Goal: Information Seeking & Learning: Learn about a topic

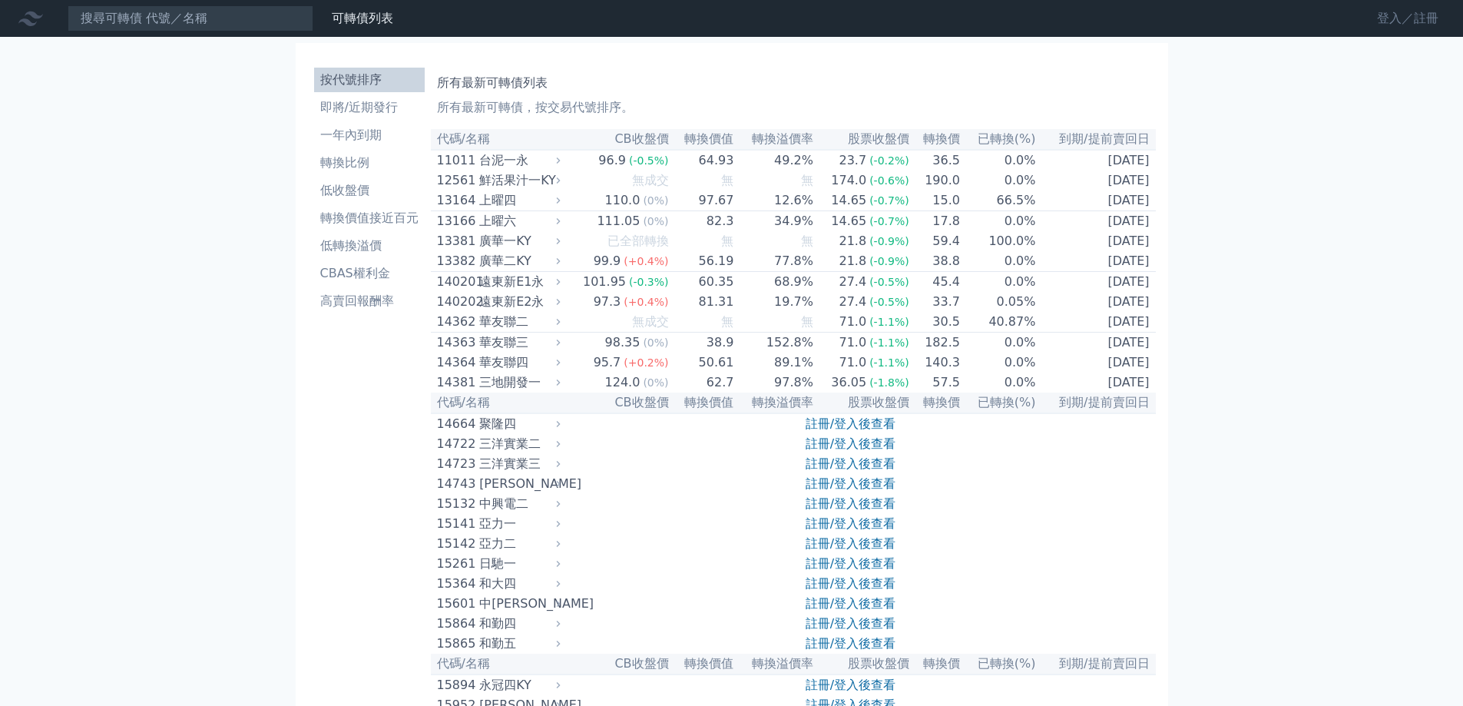
click at [1383, 22] on link "登入／註冊" at bounding box center [1408, 18] width 86 height 25
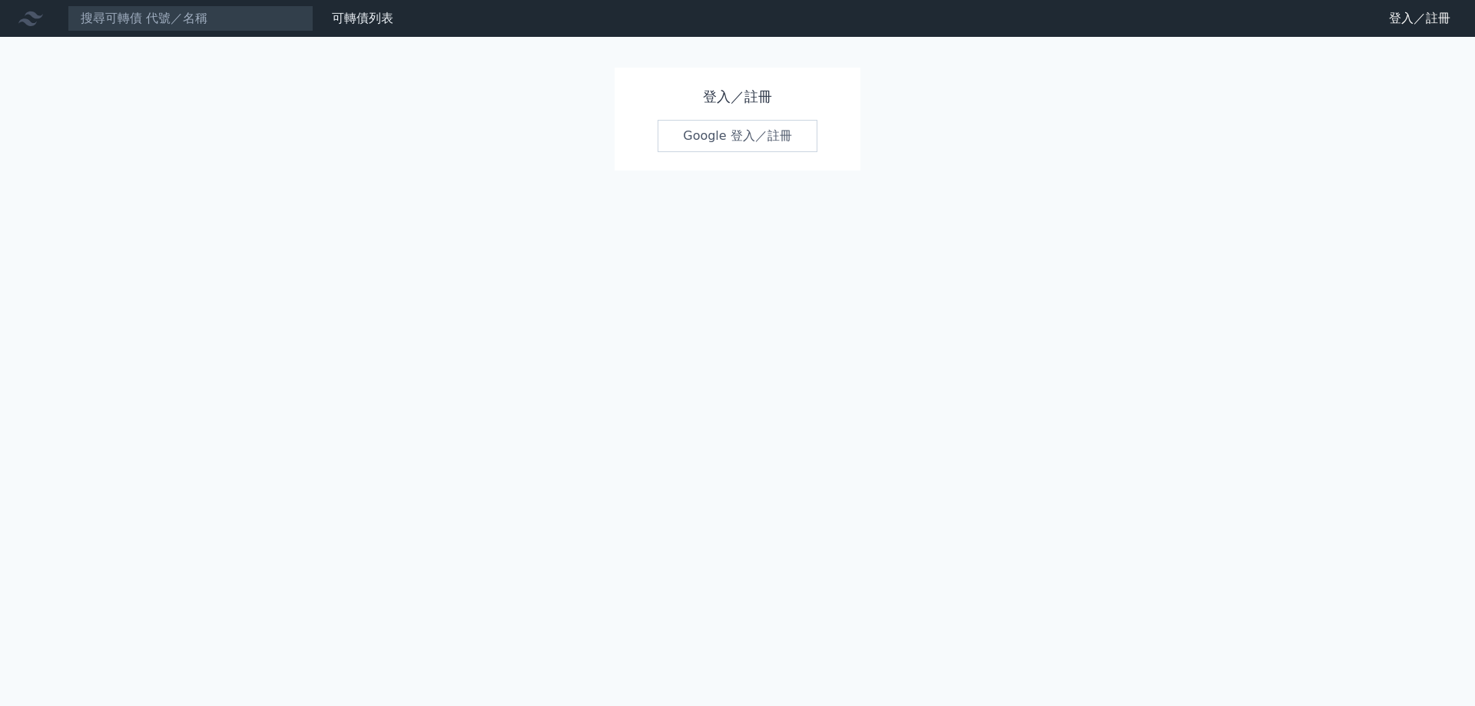
click at [793, 134] on link "Google 登入／註冊" at bounding box center [737, 136] width 160 height 32
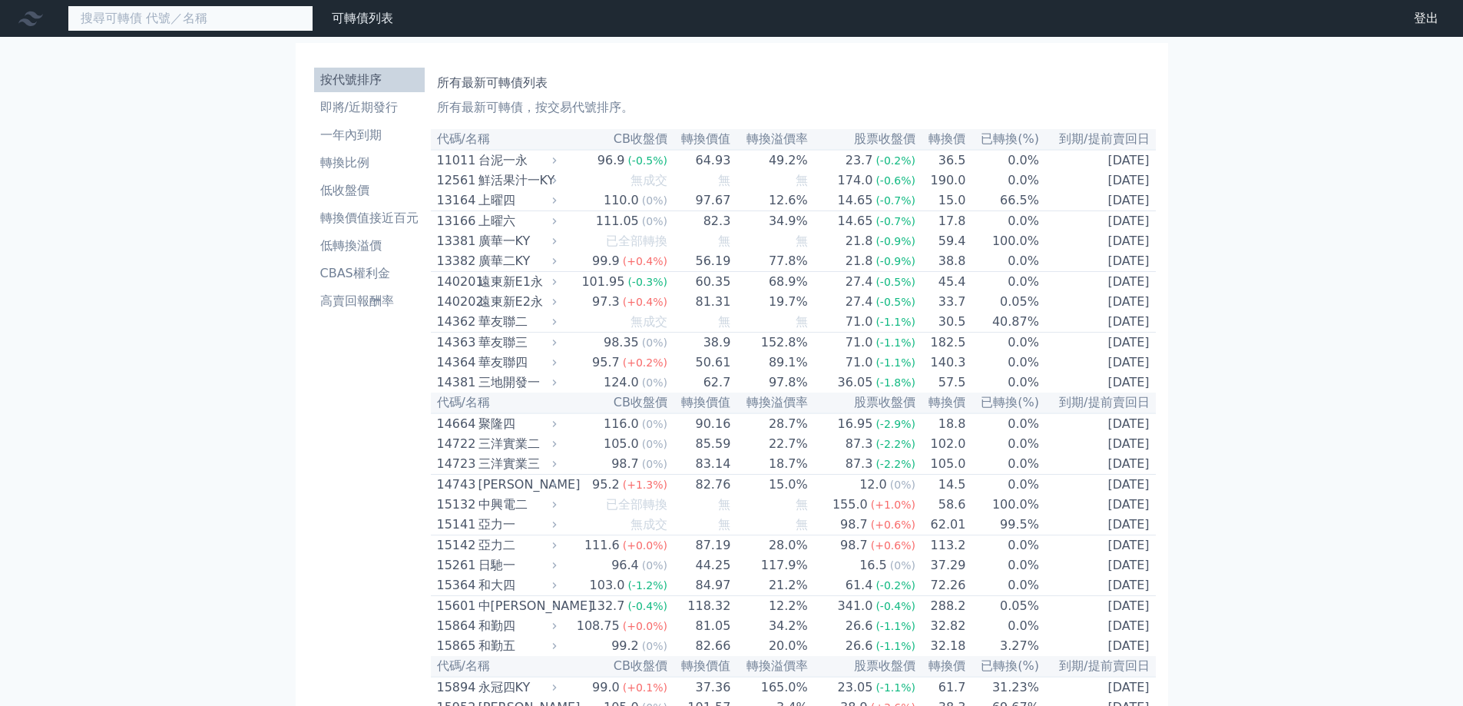
click at [188, 10] on input at bounding box center [191, 18] width 246 height 26
click at [190, 14] on input at bounding box center [191, 18] width 246 height 26
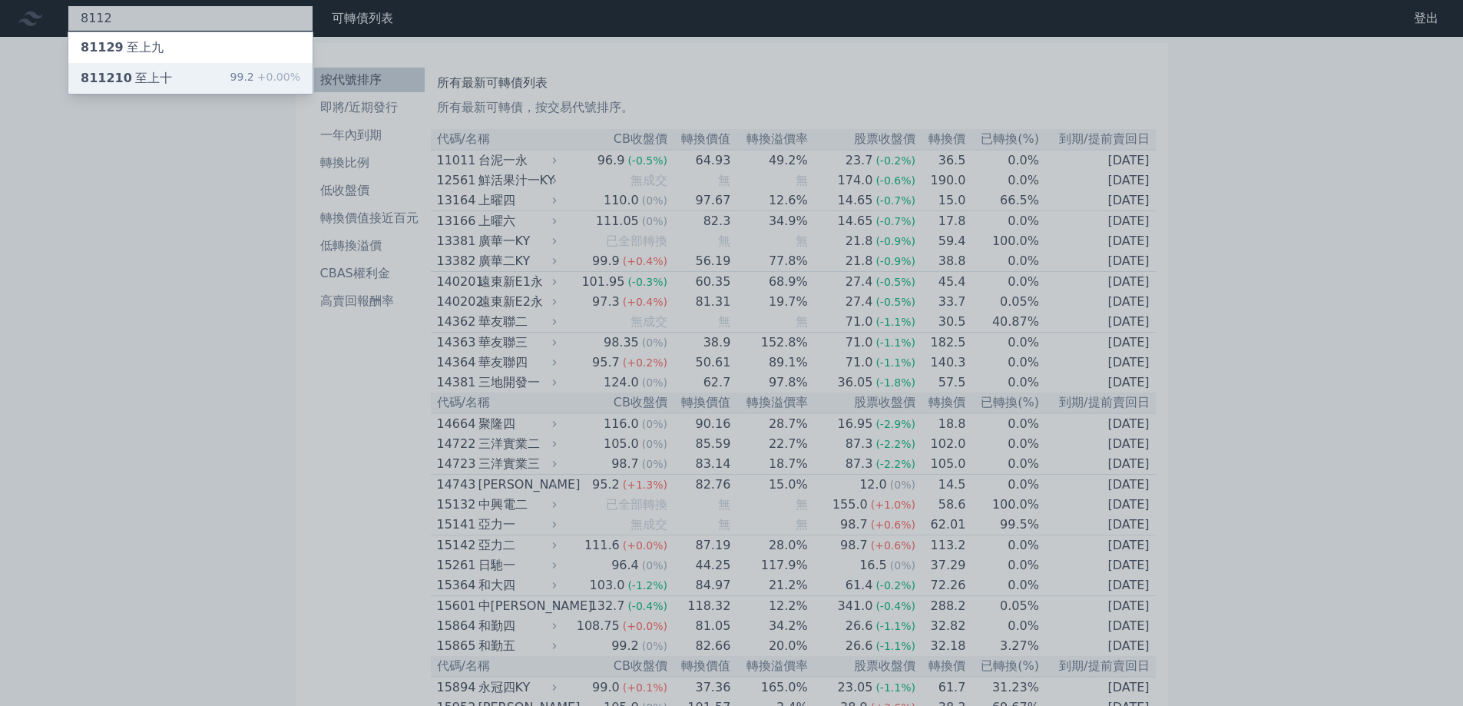
type input "8112"
click at [209, 76] on div "811210 至上十 99.2 +0.00%" at bounding box center [190, 78] width 244 height 31
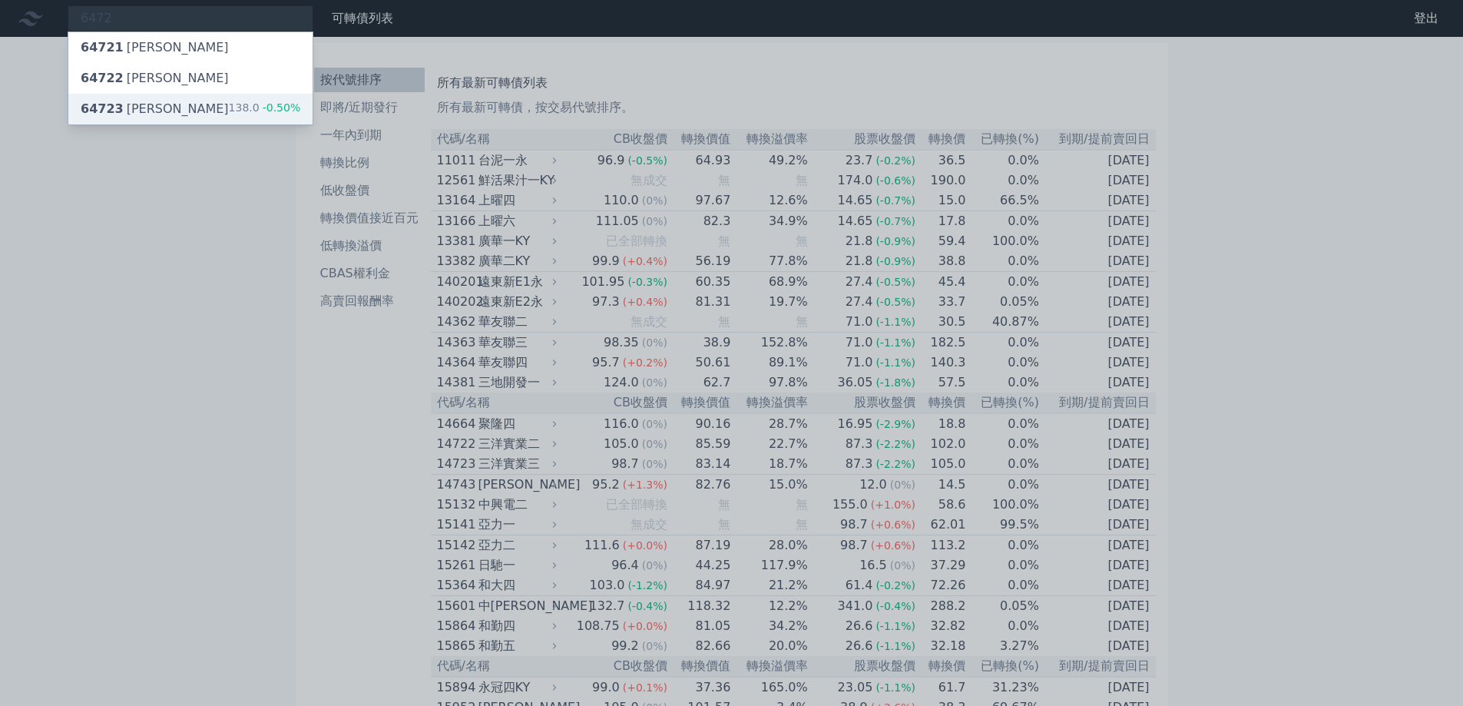
type input "6472"
click at [130, 111] on div "64723 保瑞三" at bounding box center [155, 109] width 148 height 18
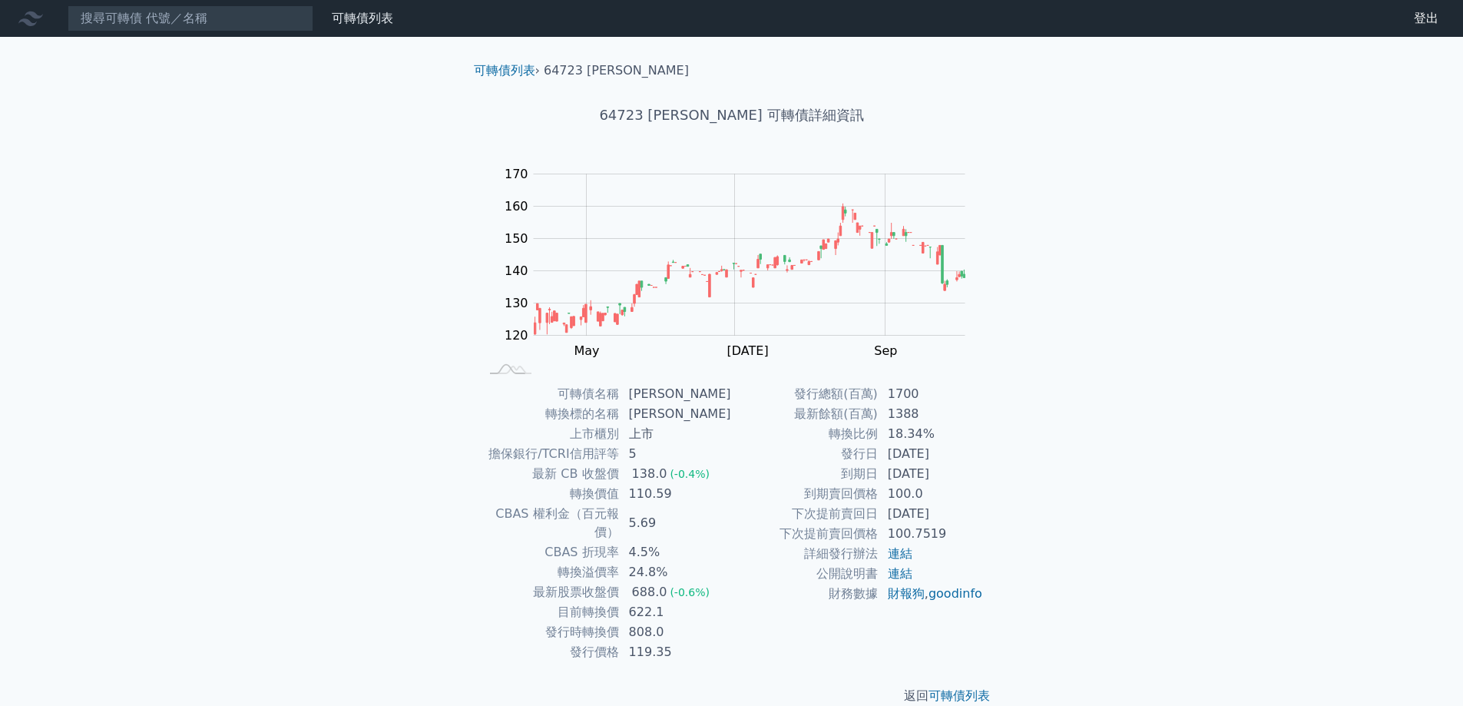
drag, startPoint x: 340, startPoint y: 191, endPoint x: 330, endPoint y: 194, distance: 10.4
click at [340, 191] on div "可轉債列表 財務數據 可轉債列表 財務數據 登出 登出 可轉債列表 › 64723 保瑞三 64723 保瑞三 可轉債詳細資訊 Zoom Out 120 10…" at bounding box center [731, 365] width 1463 height 730
click at [240, 198] on div "可轉債列表 財務數據 可轉債列表 財務數據 登出 登出 可轉債列表 › 64723 保瑞三 64723 保瑞三 可轉債詳細資訊 Zoom Out 120 10…" at bounding box center [731, 365] width 1463 height 730
click at [185, 24] on input at bounding box center [191, 18] width 246 height 26
click at [185, 25] on input at bounding box center [191, 18] width 246 height 26
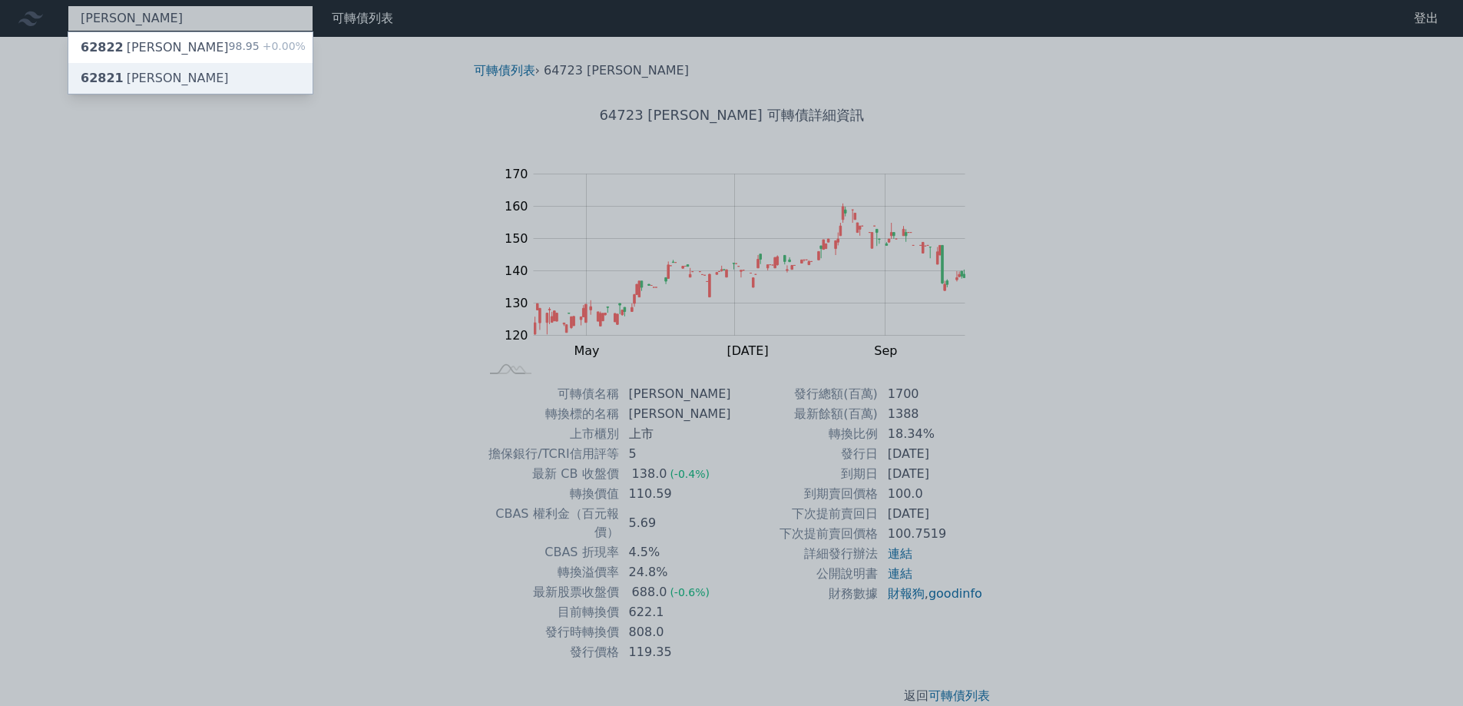
type input "[PERSON_NAME]"
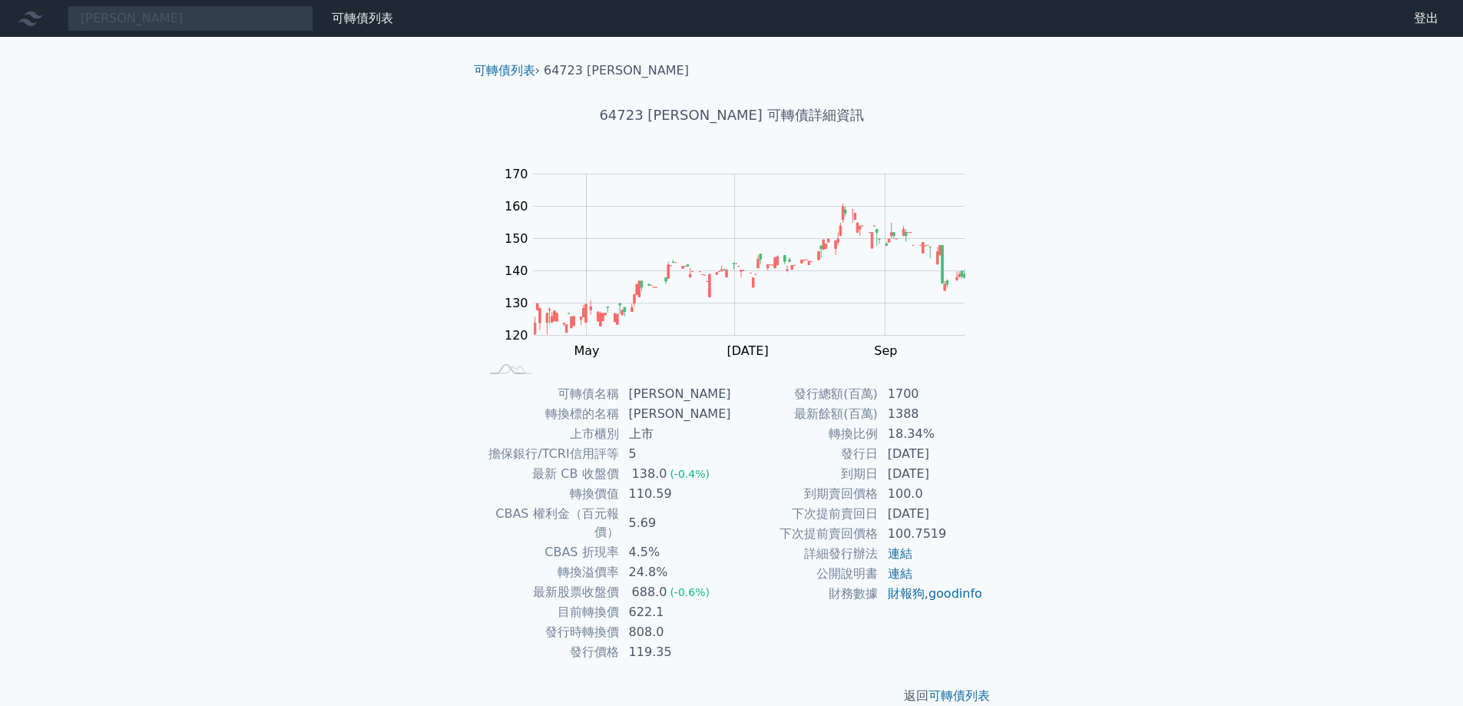
click at [171, 82] on div "康舒 可轉債列表 財務數據 可轉債列表 財務數據 登出 登出 可轉債列表 › 64723 保瑞三 64723 保瑞三 可轉債詳細資訊 Zoom Out 120…" at bounding box center [731, 365] width 1463 height 730
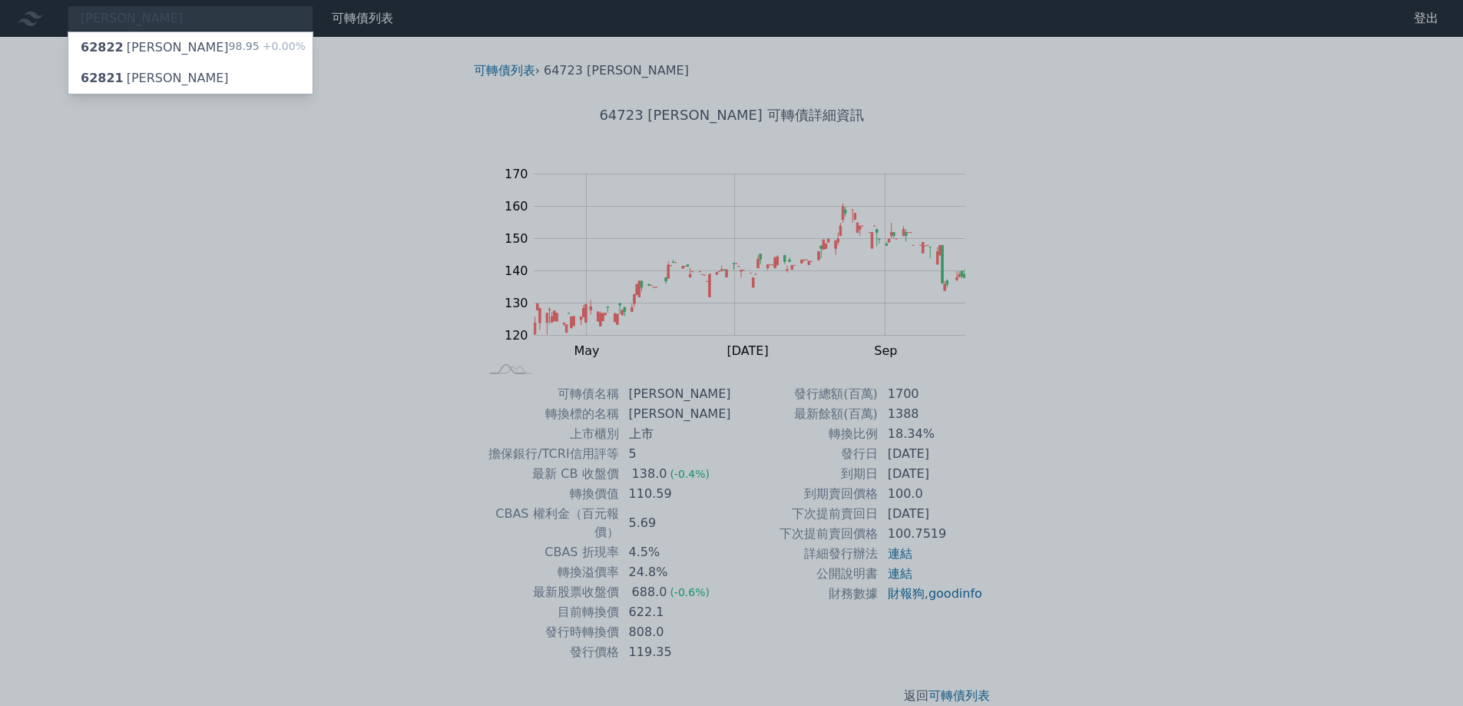
click at [171, 82] on div "62821 康舒一" at bounding box center [190, 78] width 244 height 31
